Goal: Check status: Check status

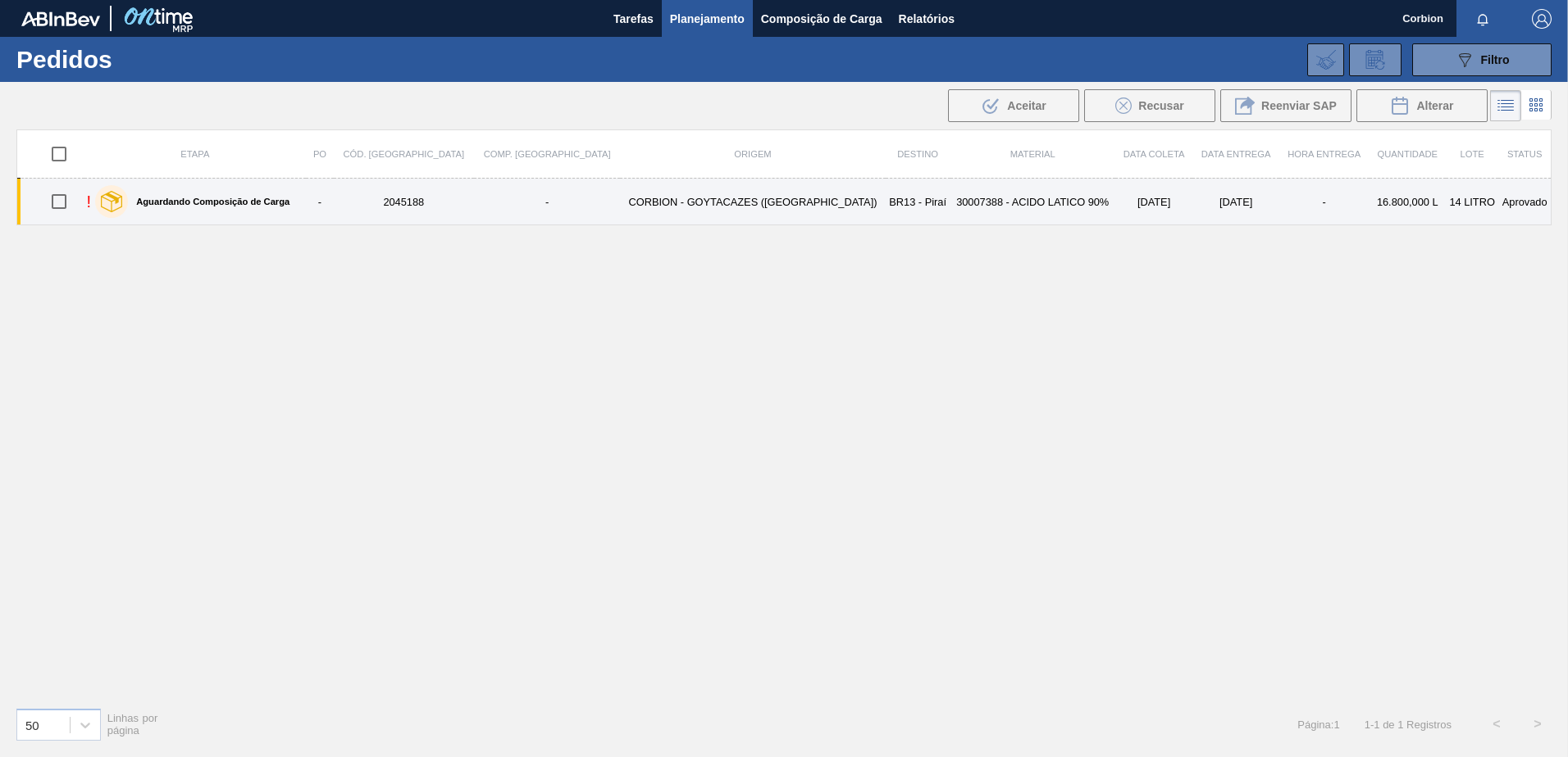
click at [397, 218] on td "2045188" at bounding box center [404, 201] width 141 height 47
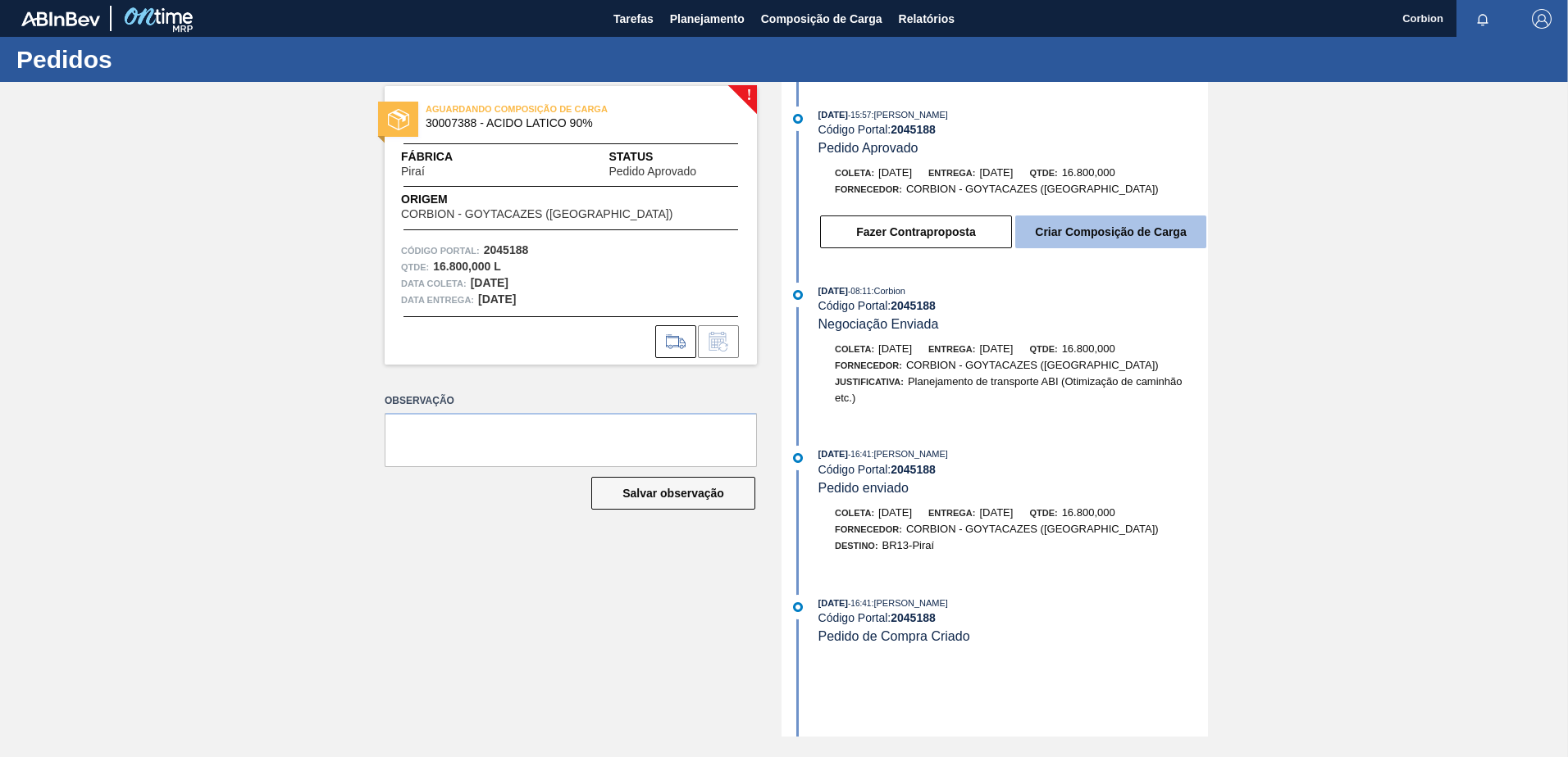
click at [1132, 227] on button "Criar Composição de Carga" at bounding box center [1110, 231] width 191 height 33
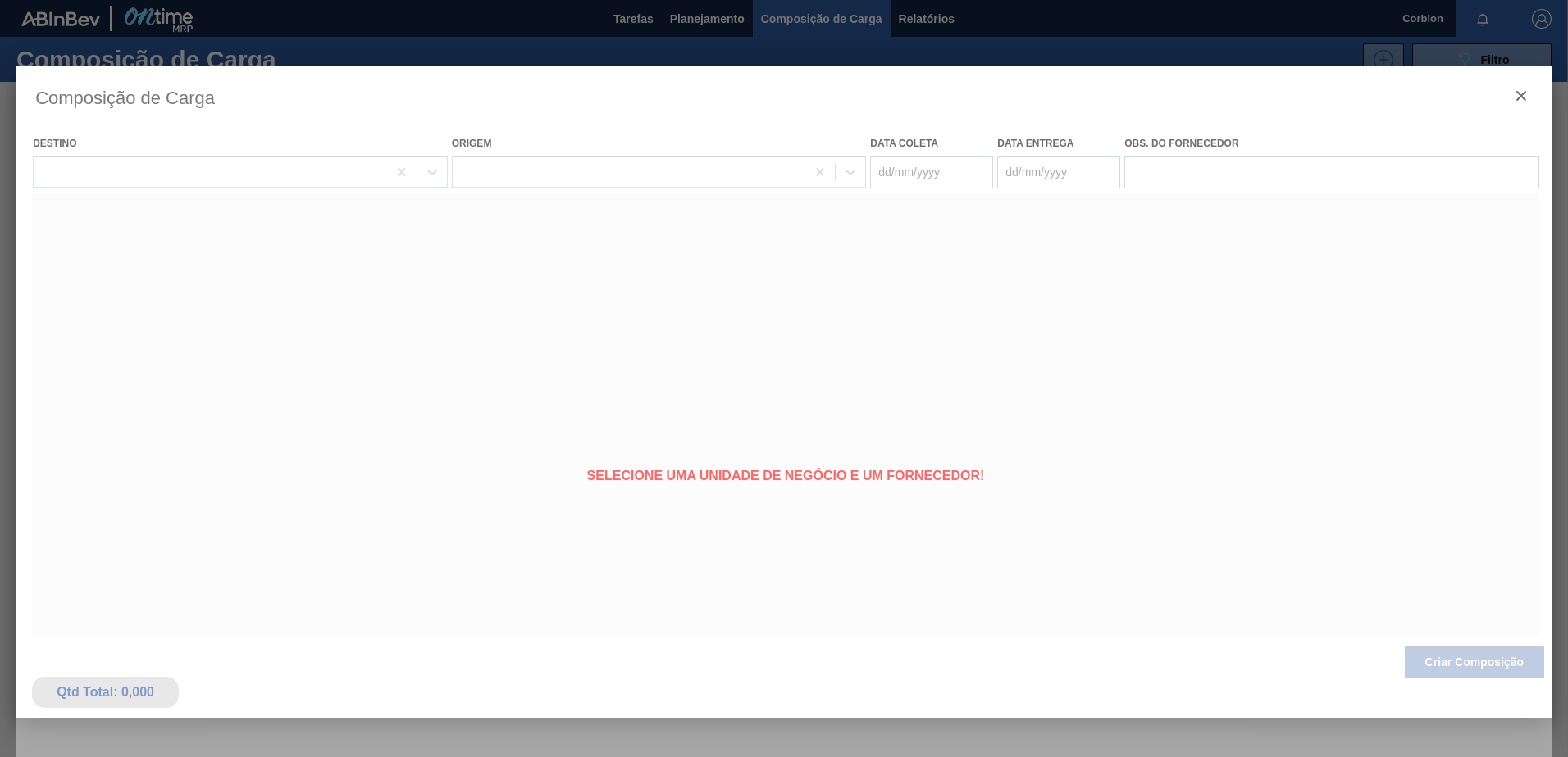
type coleta "13/10/2025"
type Entrega "[DATE]"
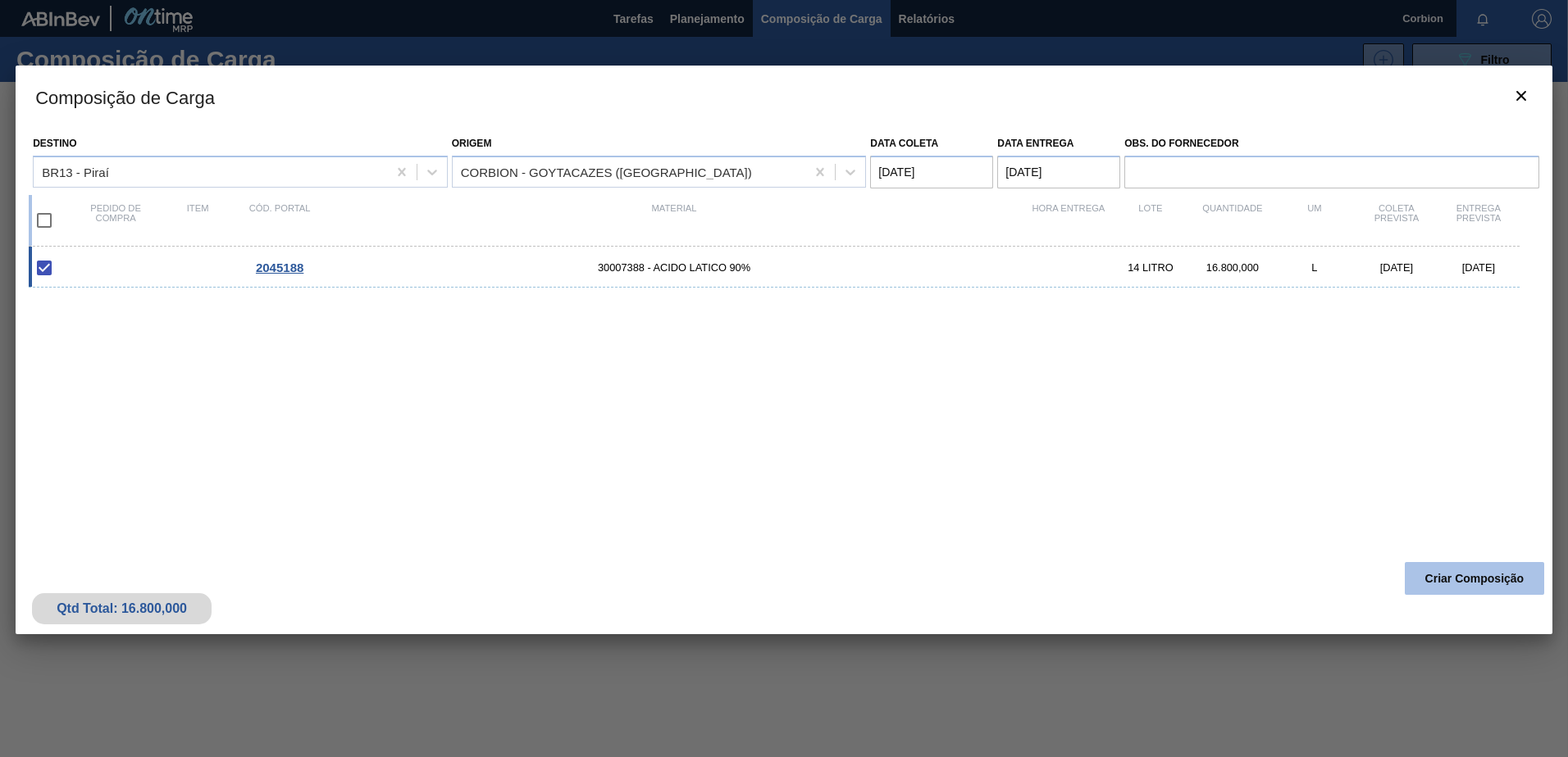
click at [1459, 572] on button "Criar Composição" at bounding box center [1474, 578] width 140 height 33
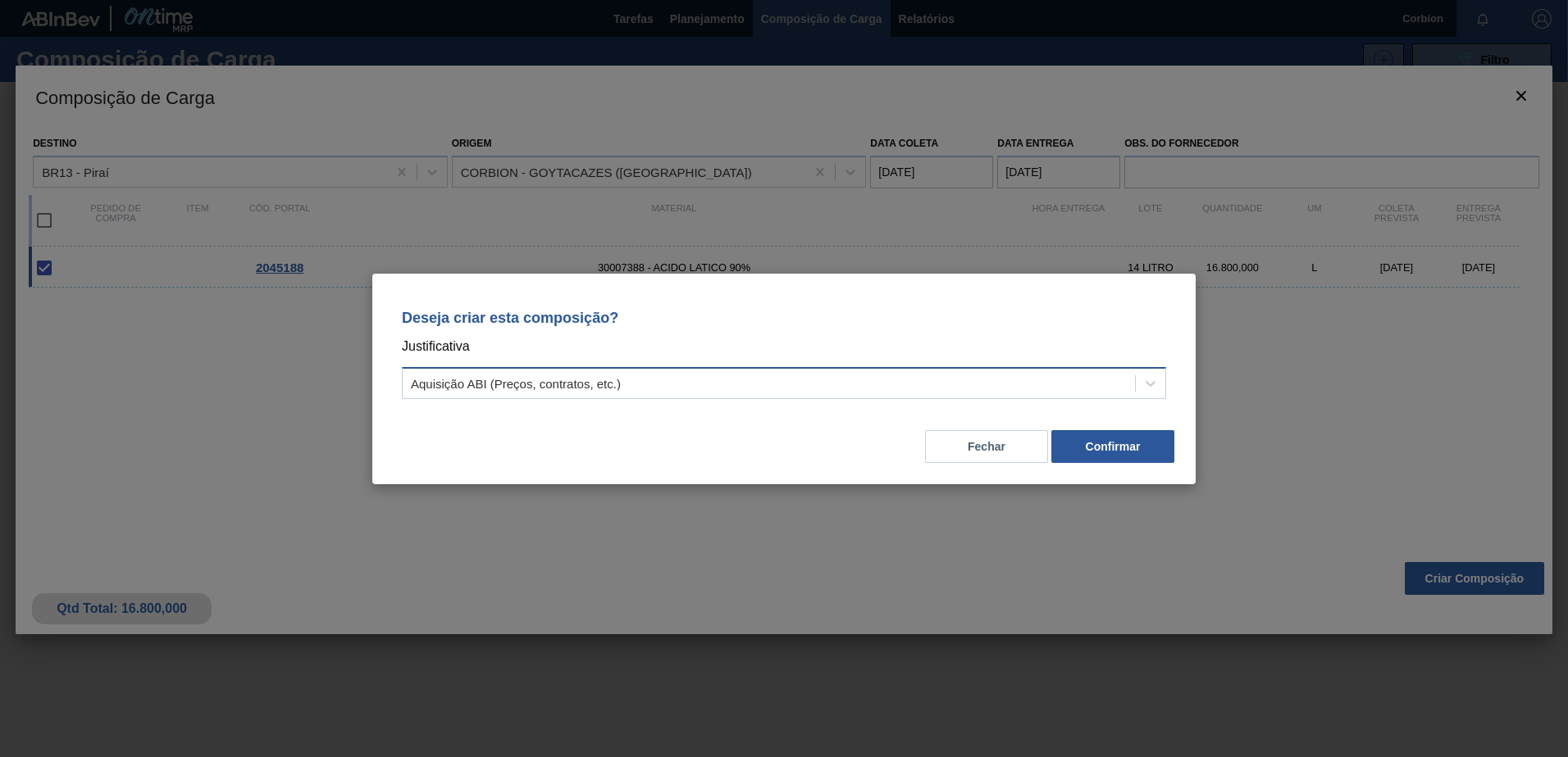
click at [874, 386] on div "Aquisição ABI (Preços, contratos, etc.)" at bounding box center [768, 382] width 732 height 24
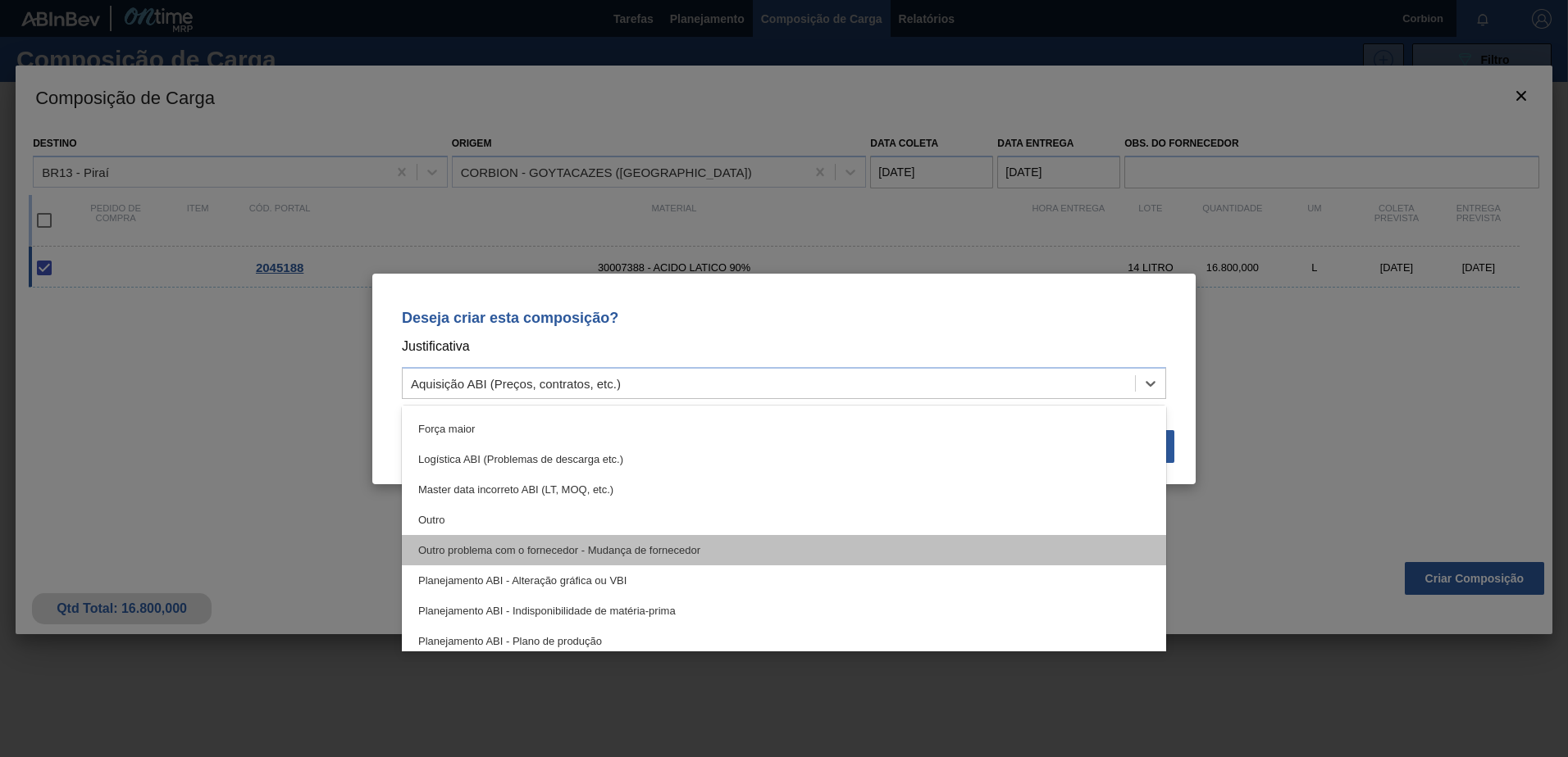
scroll to position [82, 0]
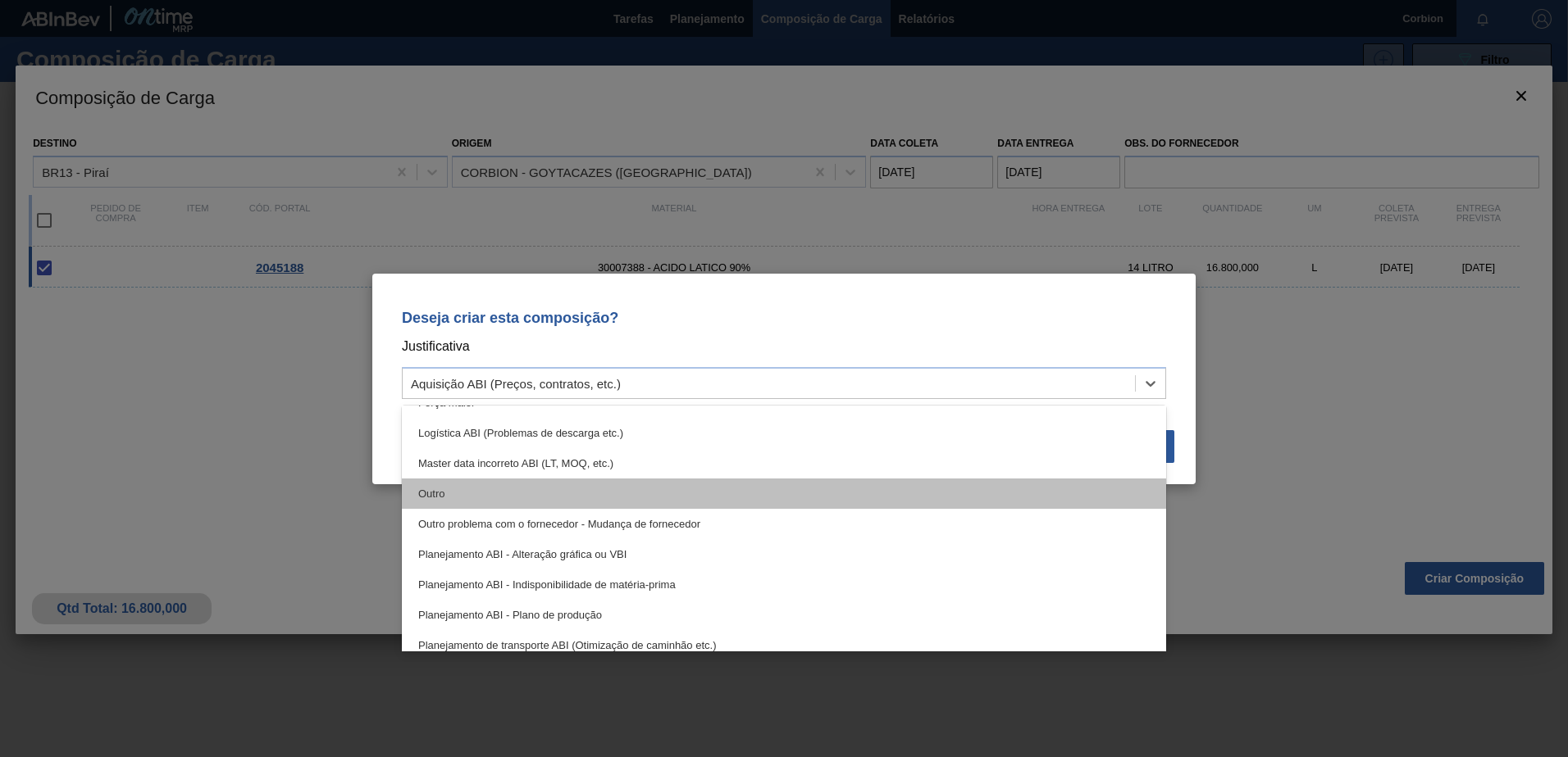
click at [598, 482] on div "Outro" at bounding box center [784, 494] width 765 height 30
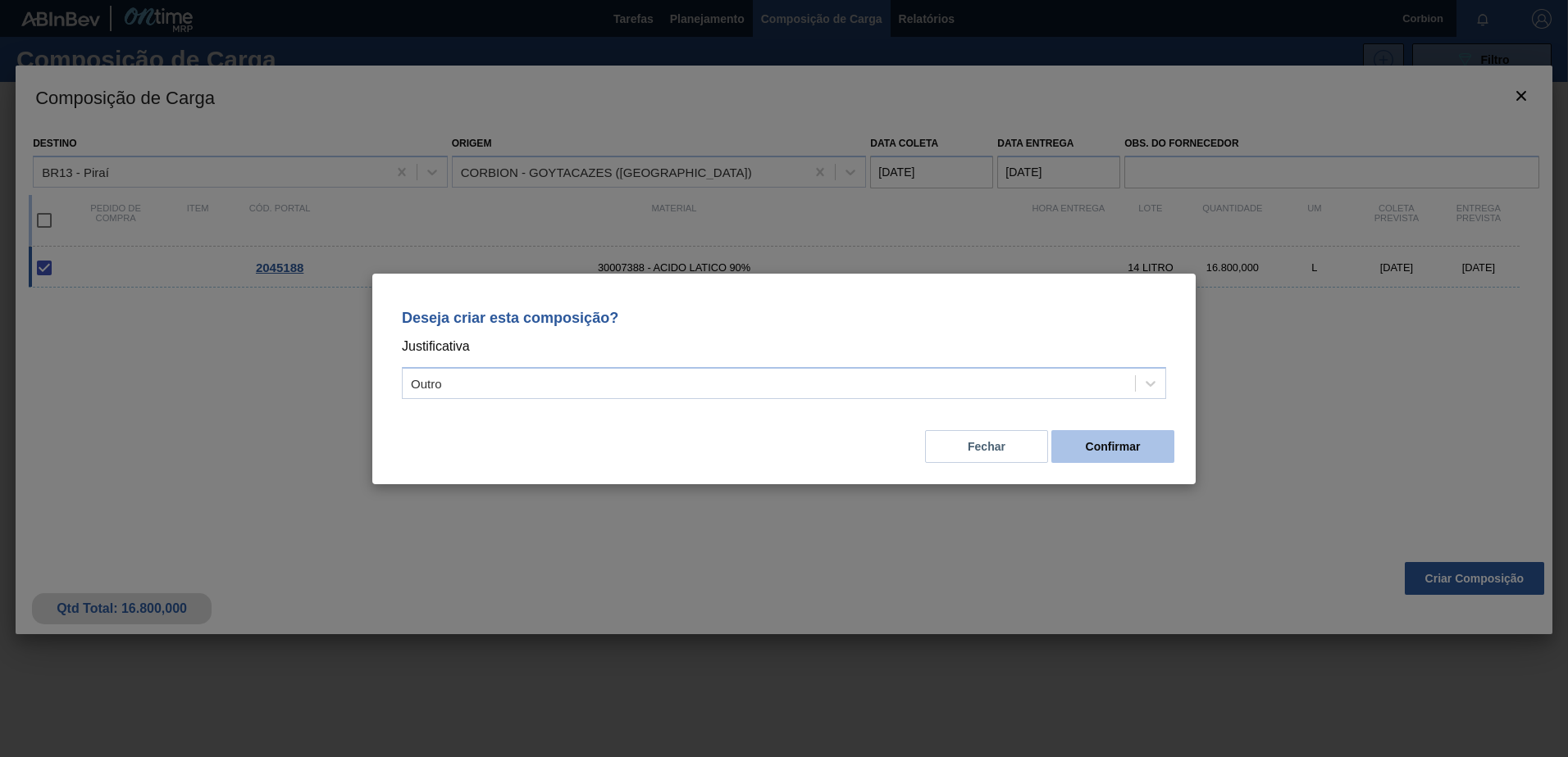
click at [1123, 447] on button "Confirmar" at bounding box center [1112, 446] width 123 height 33
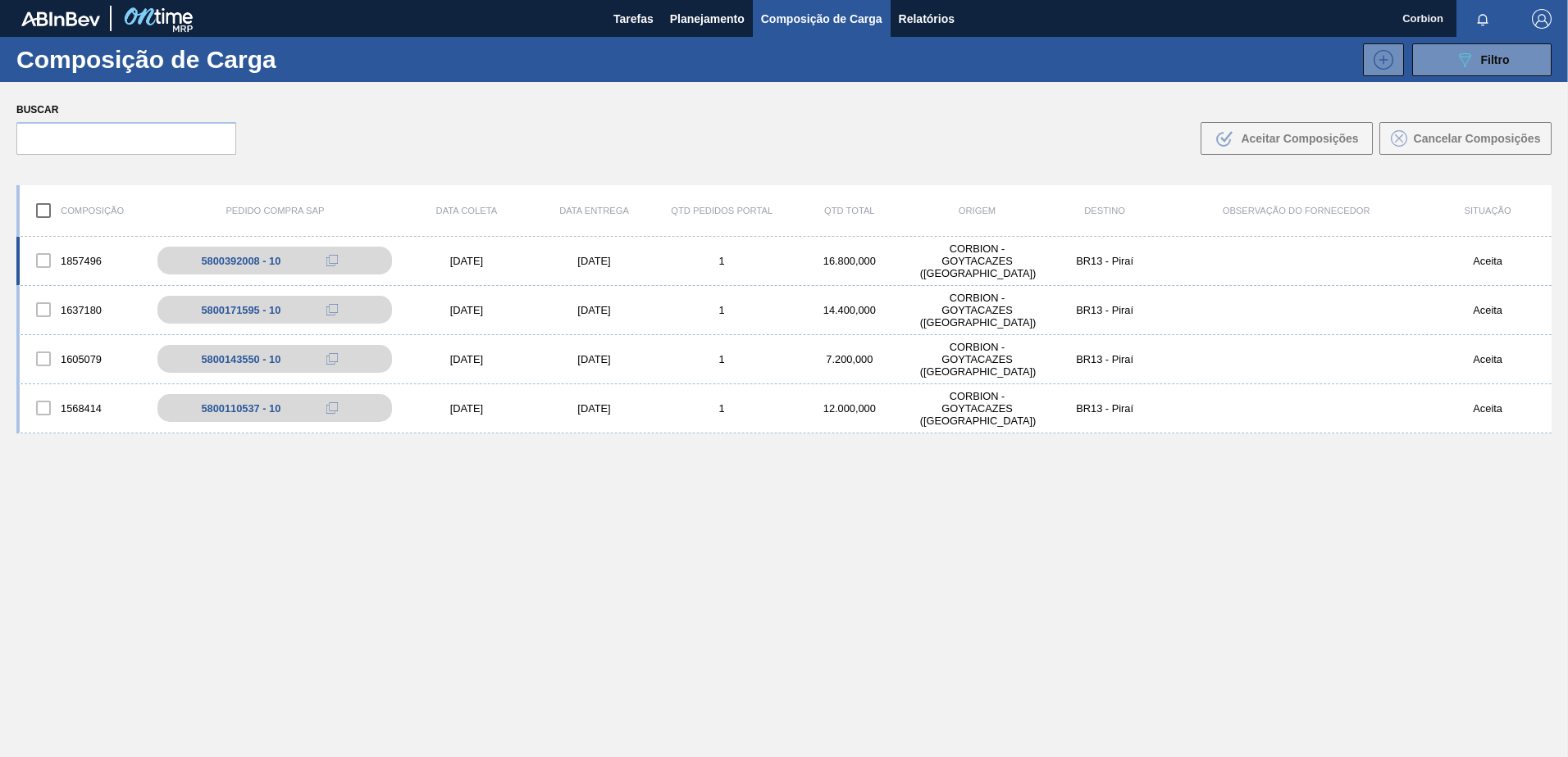
click at [669, 257] on div "1" at bounding box center [721, 261] width 128 height 12
click at [593, 268] on div "1857496 5800392008 - 10 [DATE] [DATE] 1 16.800,000 CORBION - [GEOGRAPHIC_DATA] …" at bounding box center [784, 261] width 1534 height 49
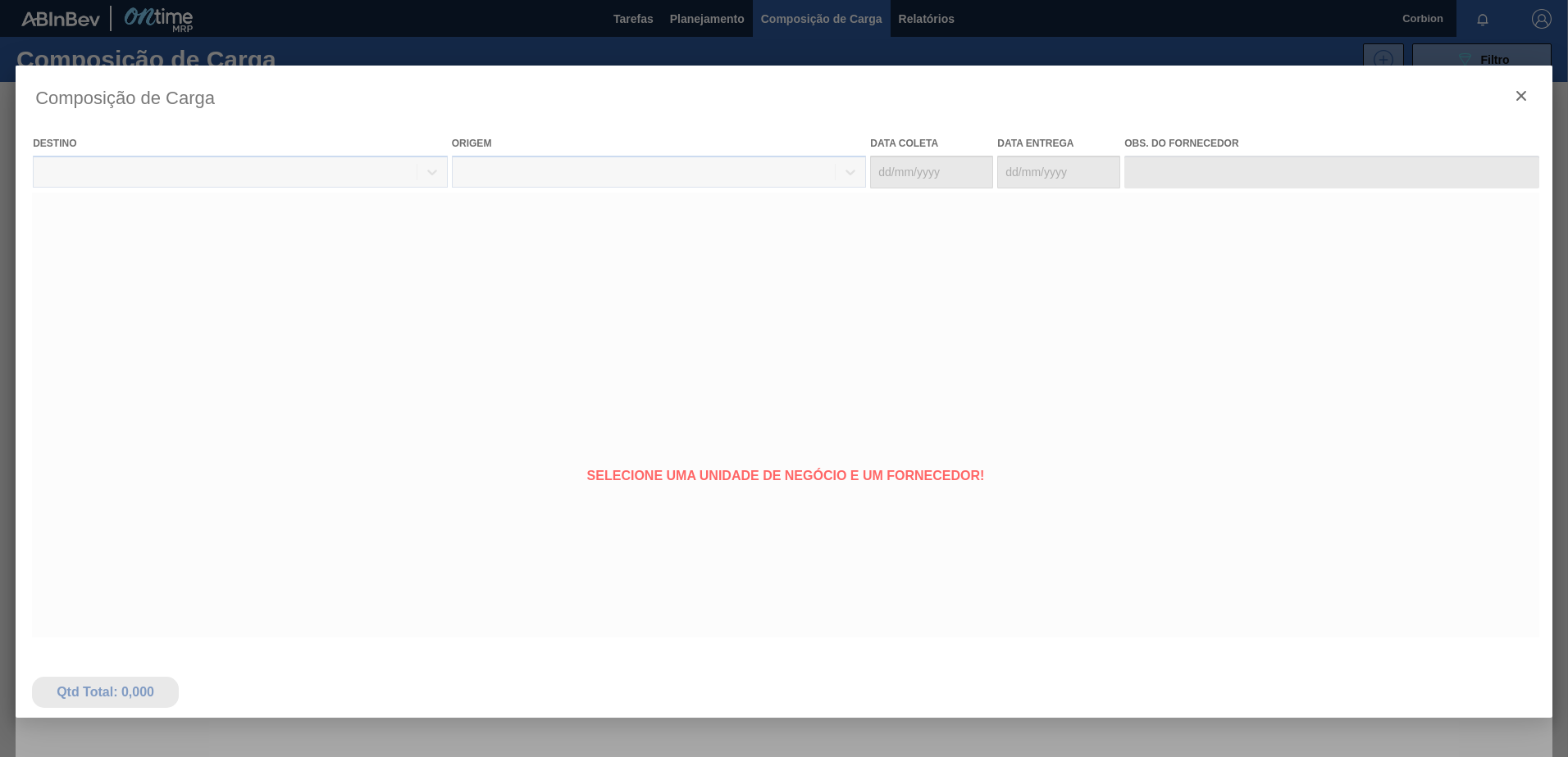
type coleta "13/10/2025"
type Entrega "[DATE]"
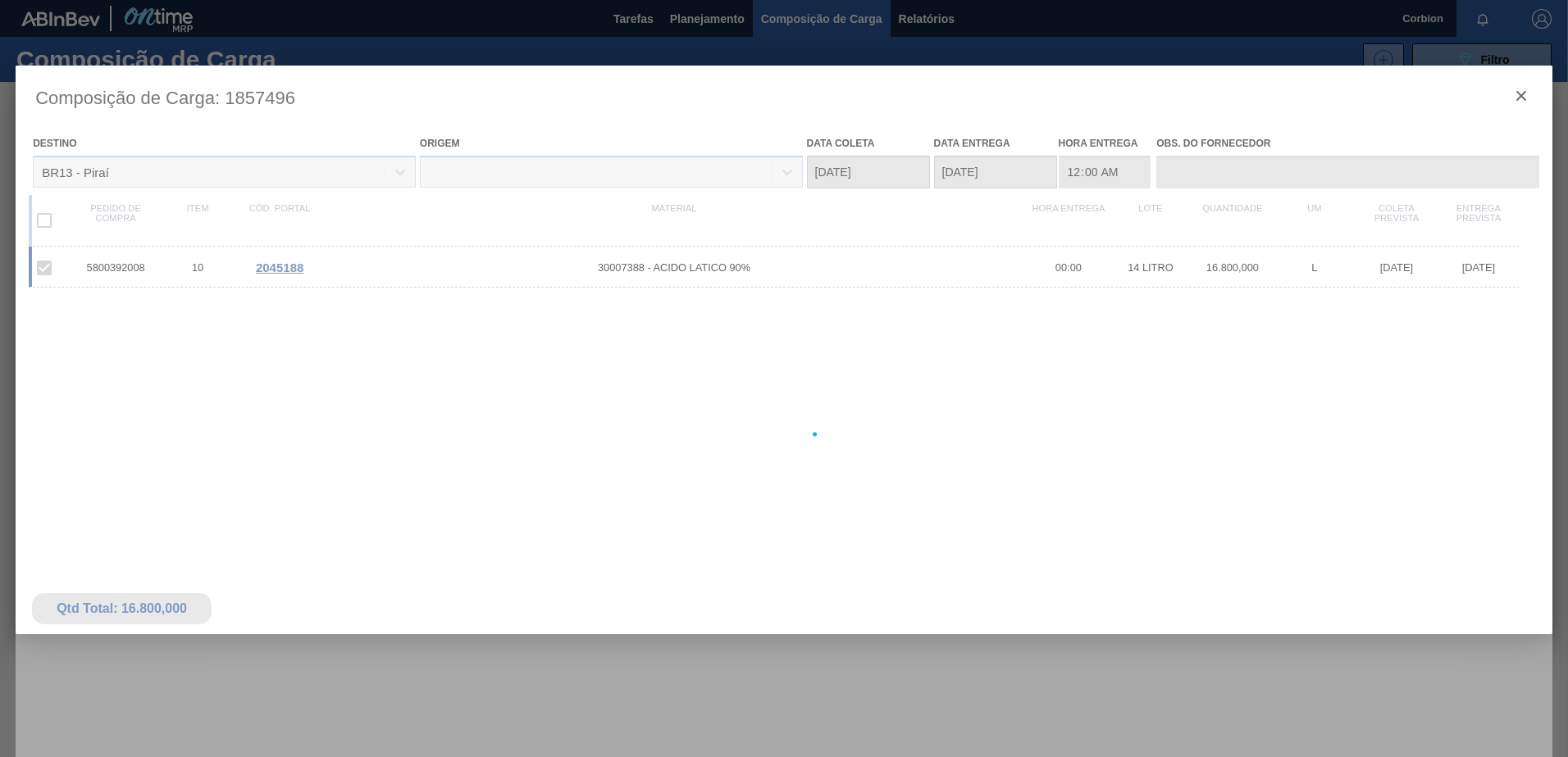
click at [1526, 99] on div at bounding box center [784, 434] width 1536 height 738
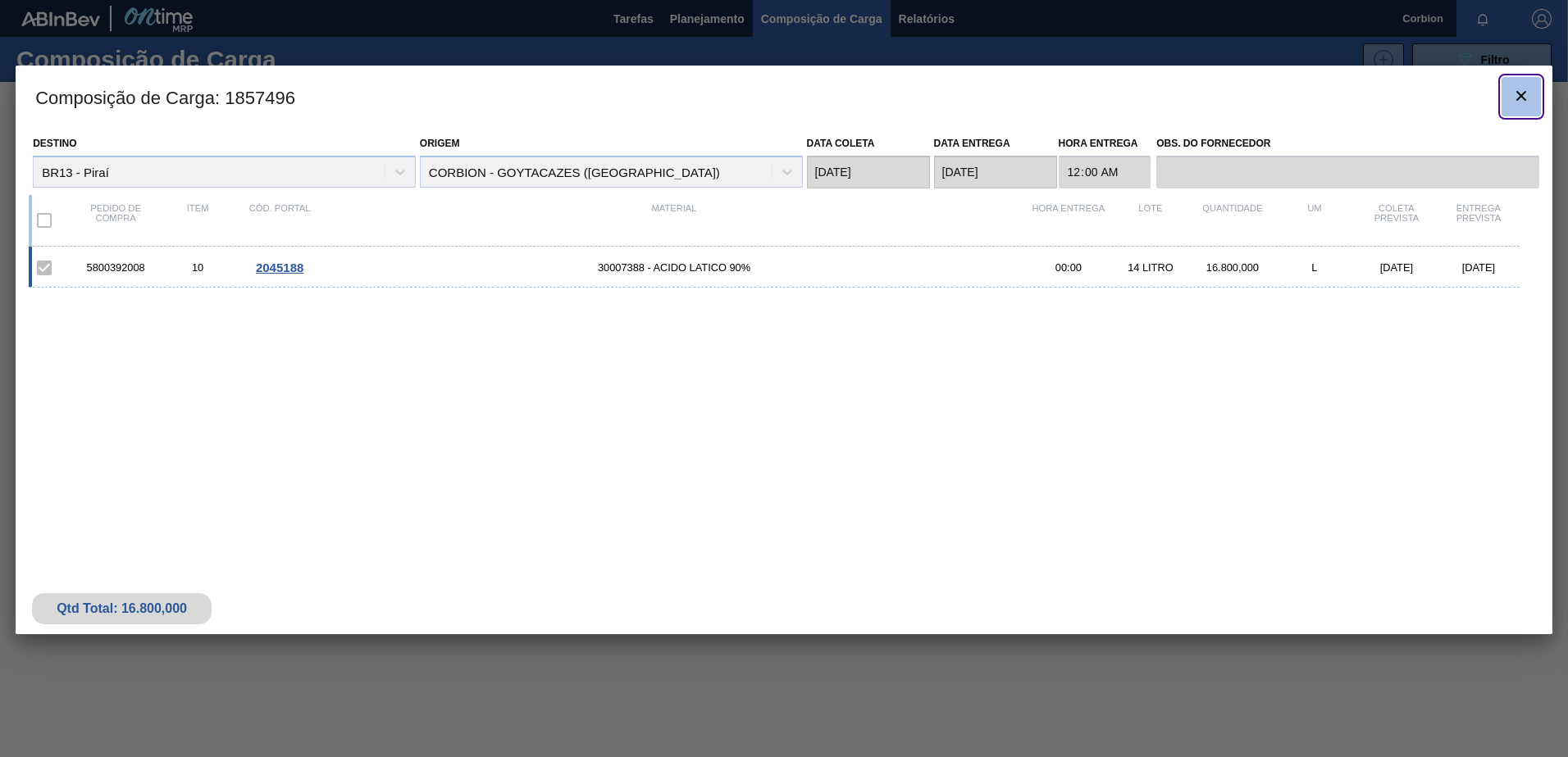
click at [1520, 104] on icon "botão de ícone" at bounding box center [1521, 95] width 19 height 19
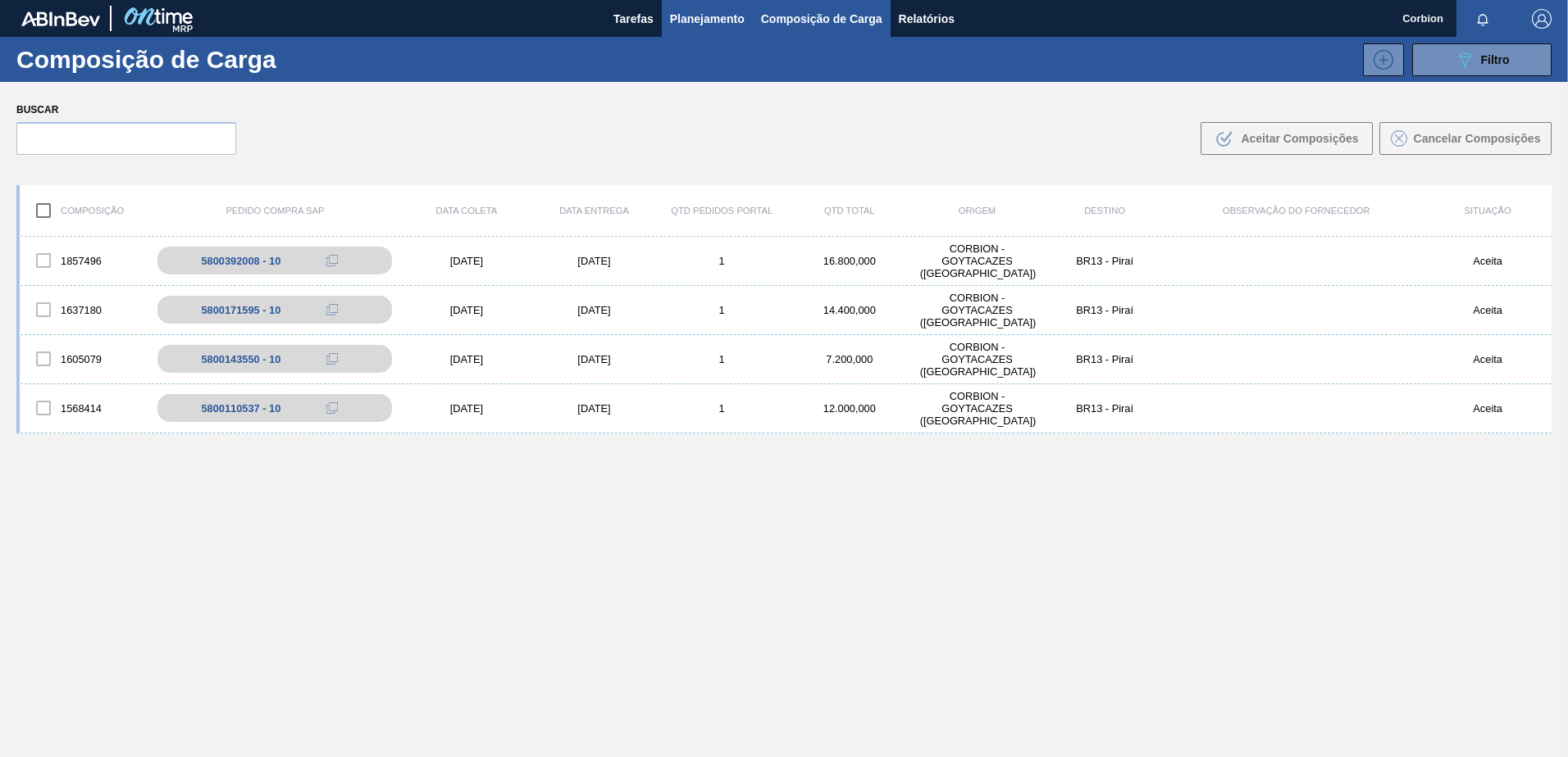
click at [710, 24] on span "Planejamento" at bounding box center [707, 19] width 74 height 19
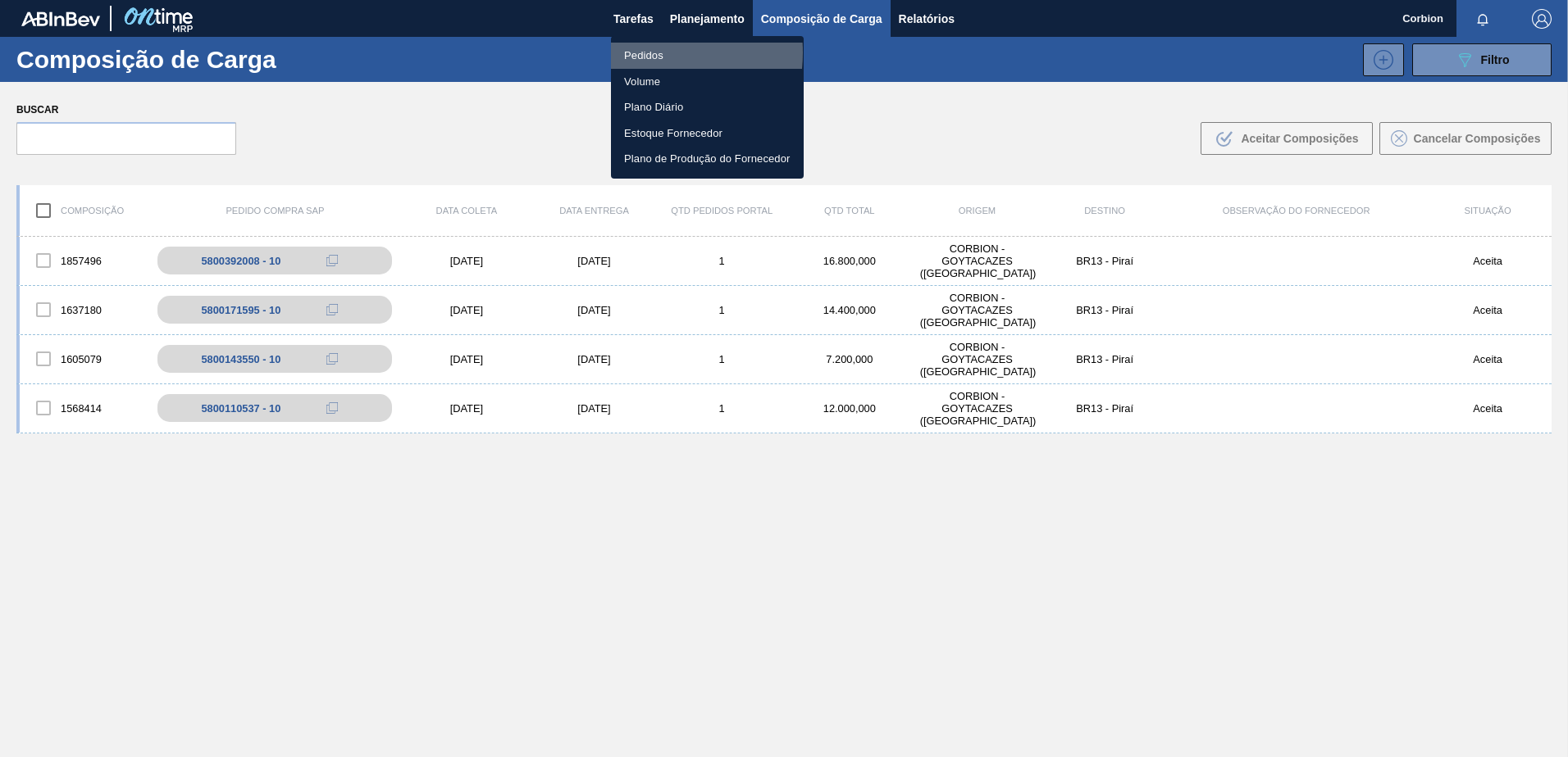
click at [637, 52] on li "Pedidos" at bounding box center [707, 56] width 193 height 26
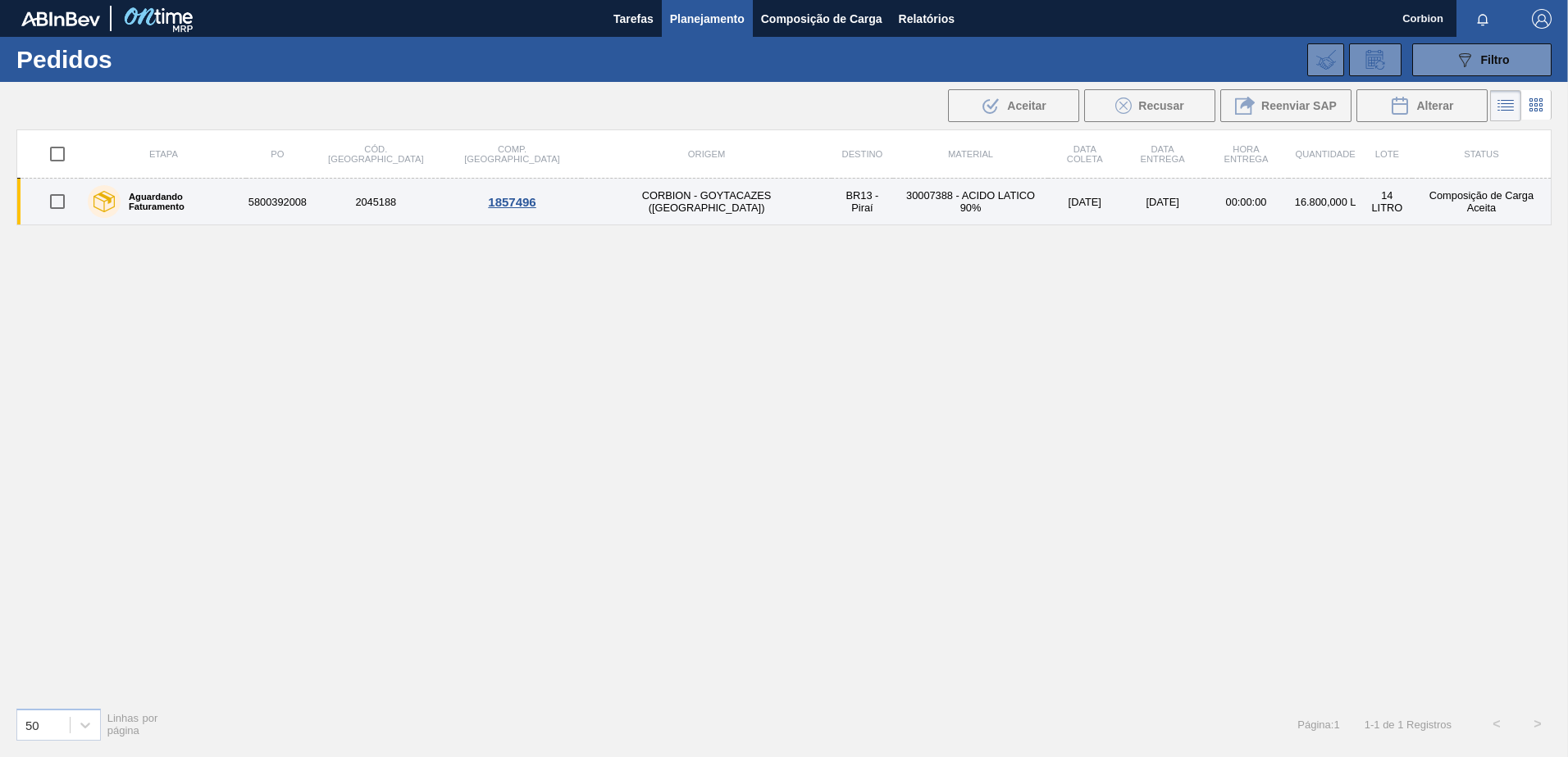
click at [592, 209] on td "CORBION - GOYTACAZES (RJ)" at bounding box center [706, 201] width 249 height 47
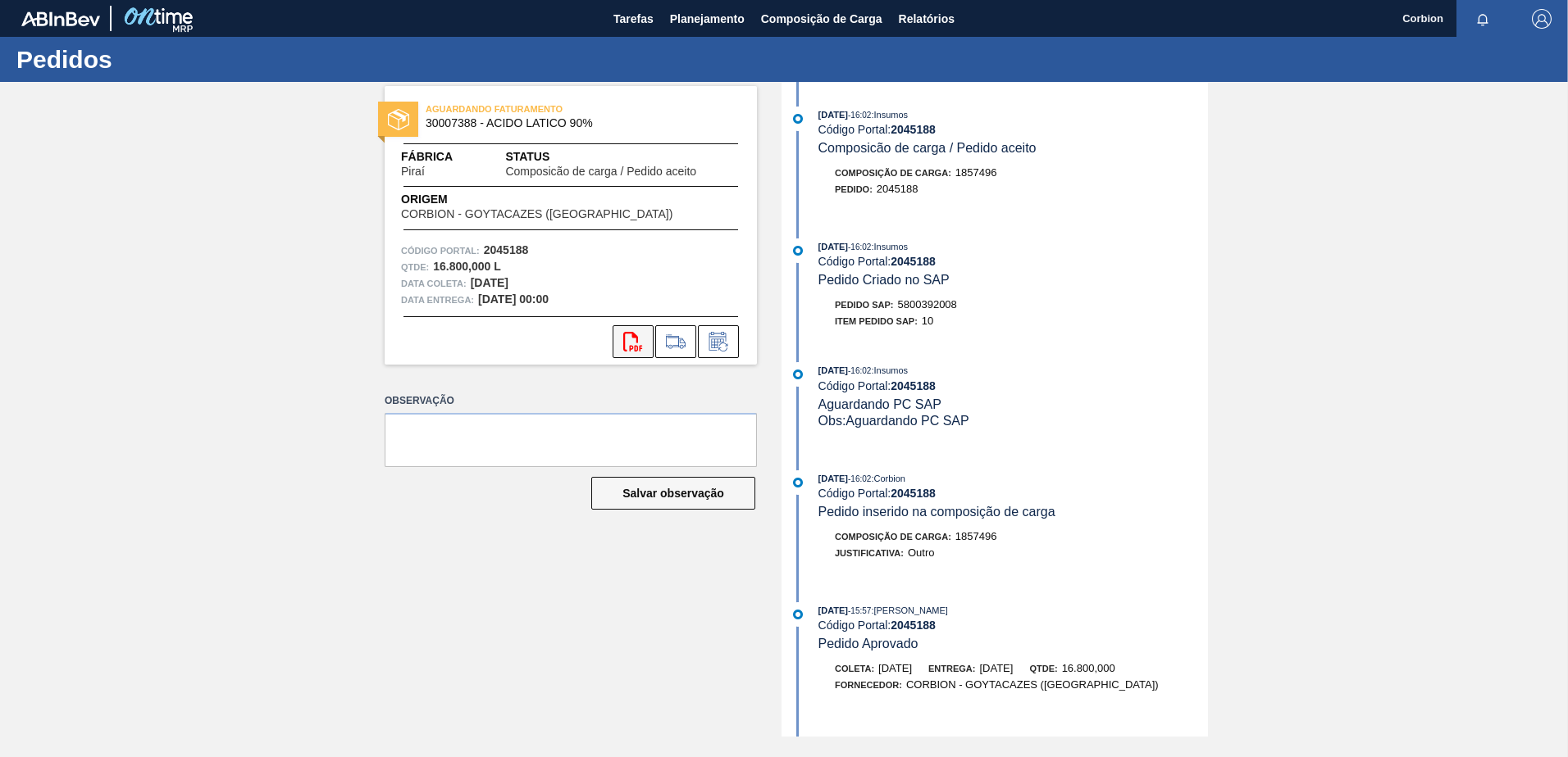
click at [638, 351] on icon "svg{fill:#ff0000}" at bounding box center [633, 342] width 19 height 19
click at [629, 337] on icon "svg{fill:#ff0000}" at bounding box center [633, 342] width 19 height 19
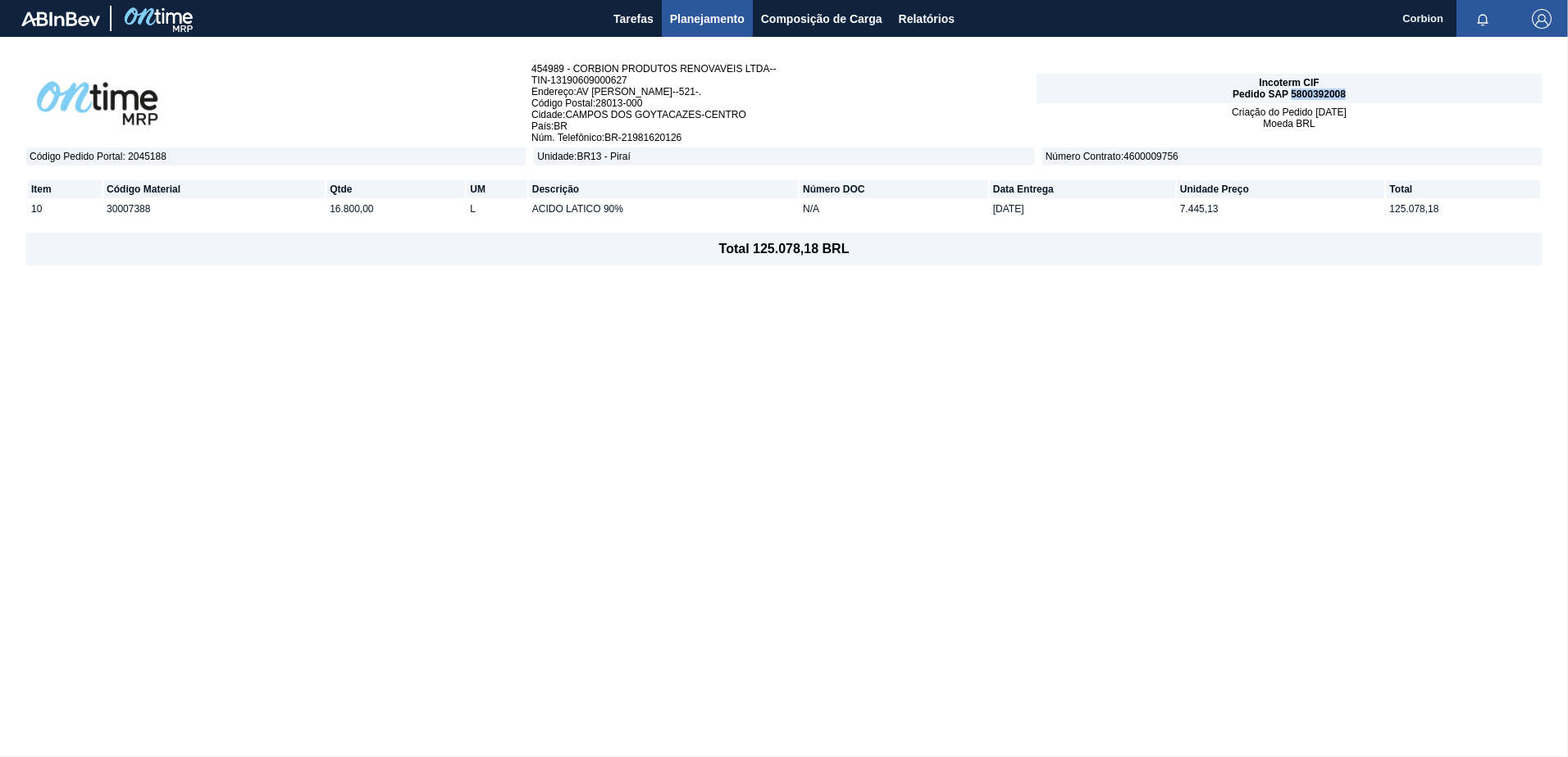
drag, startPoint x: 1351, startPoint y: 96, endPoint x: 1291, endPoint y: 99, distance: 60.1
click at [1291, 99] on div "Incoterm CIF Pedido SAP 5800392008" at bounding box center [1289, 87] width 505 height 29
copy span "5800392008"
click at [1108, 435] on div "454989 - CORBION PRODUTOS RENOVAVEIS LTDA-- TIN - 13190609000627 Endereço : AV …" at bounding box center [784, 397] width 1568 height 719
drag, startPoint x: 1352, startPoint y: 95, endPoint x: 1291, endPoint y: 95, distance: 61.0
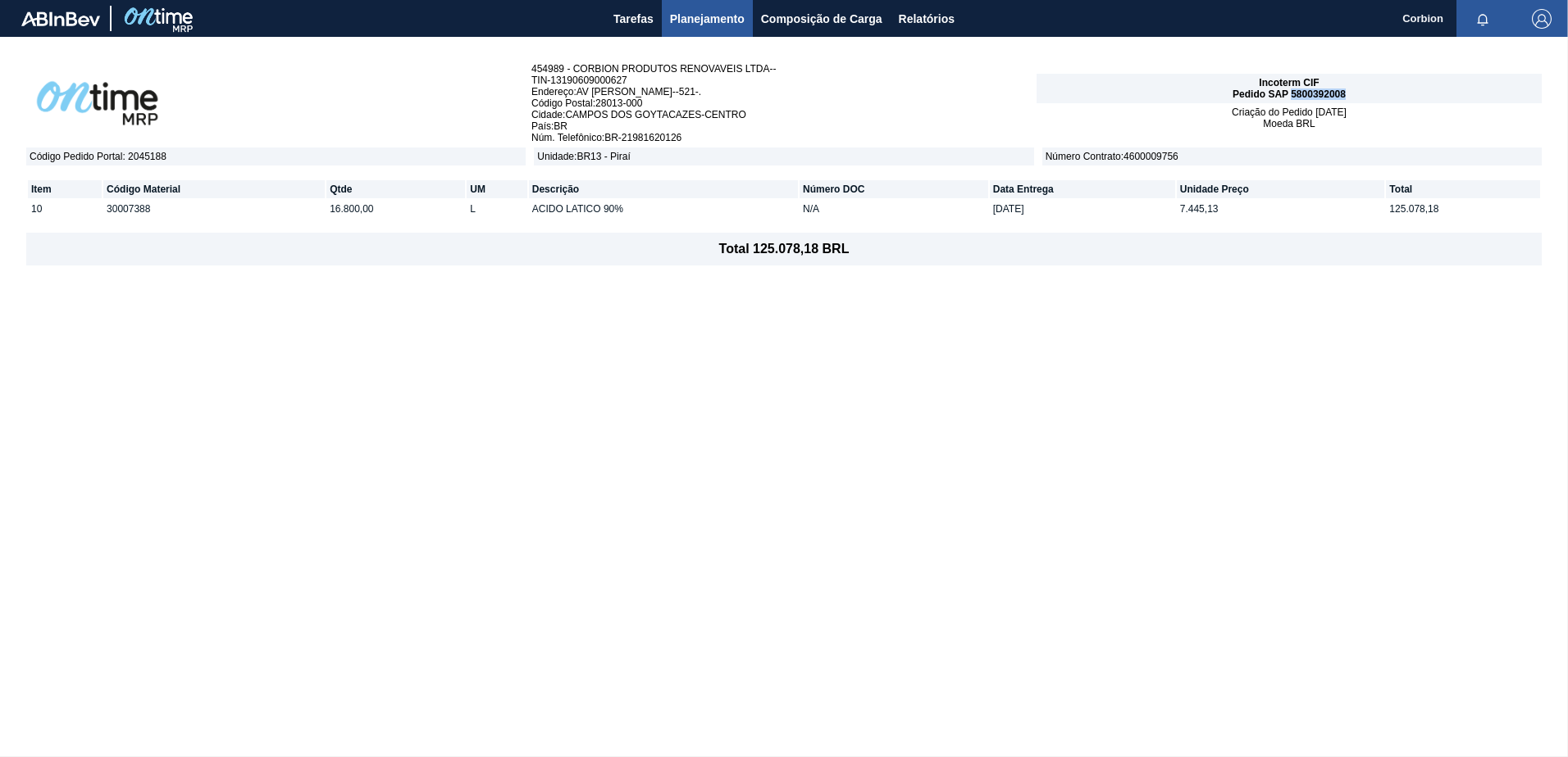
click at [1291, 95] on div "Incoterm CIF Pedido SAP 5800392008" at bounding box center [1289, 87] width 505 height 29
copy span "5800392008"
